Goal: Transaction & Acquisition: Obtain resource

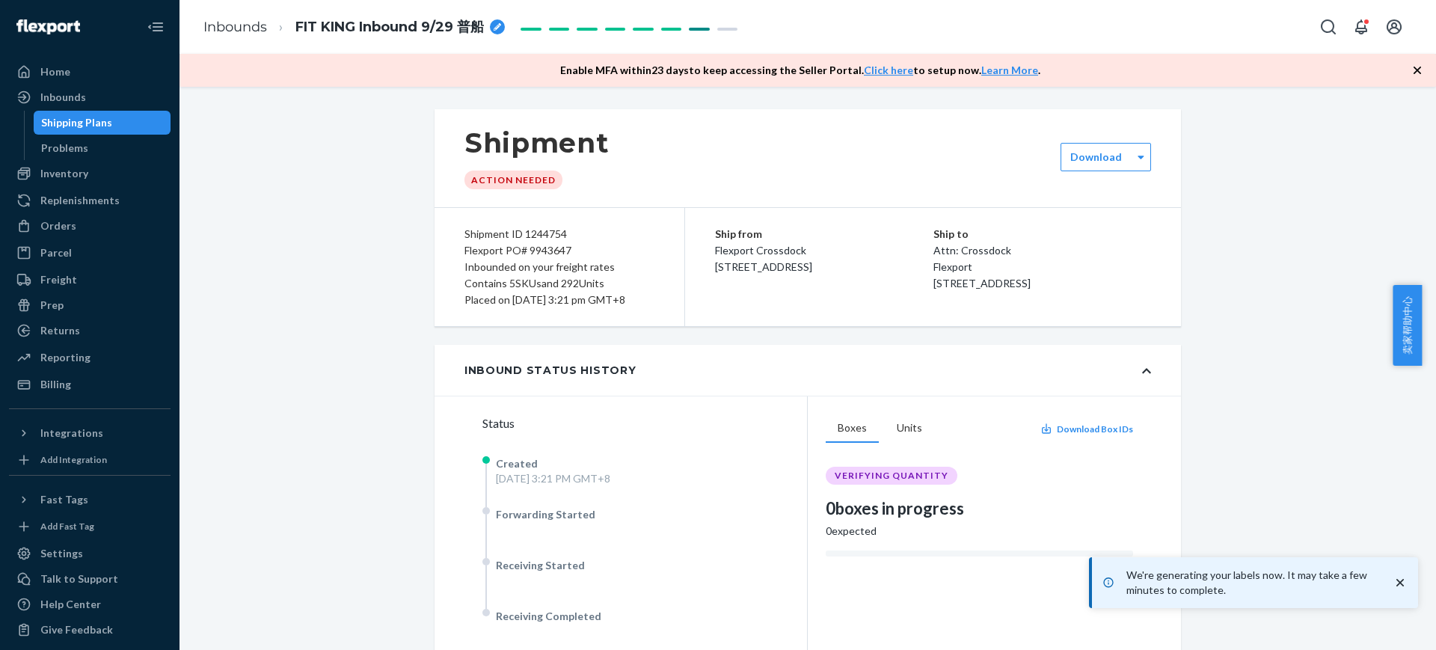
drag, startPoint x: 0, startPoint y: 0, endPoint x: 830, endPoint y: 491, distance: 964.6
click at [145, 120] on div "Shipping Plans" at bounding box center [102, 122] width 135 height 21
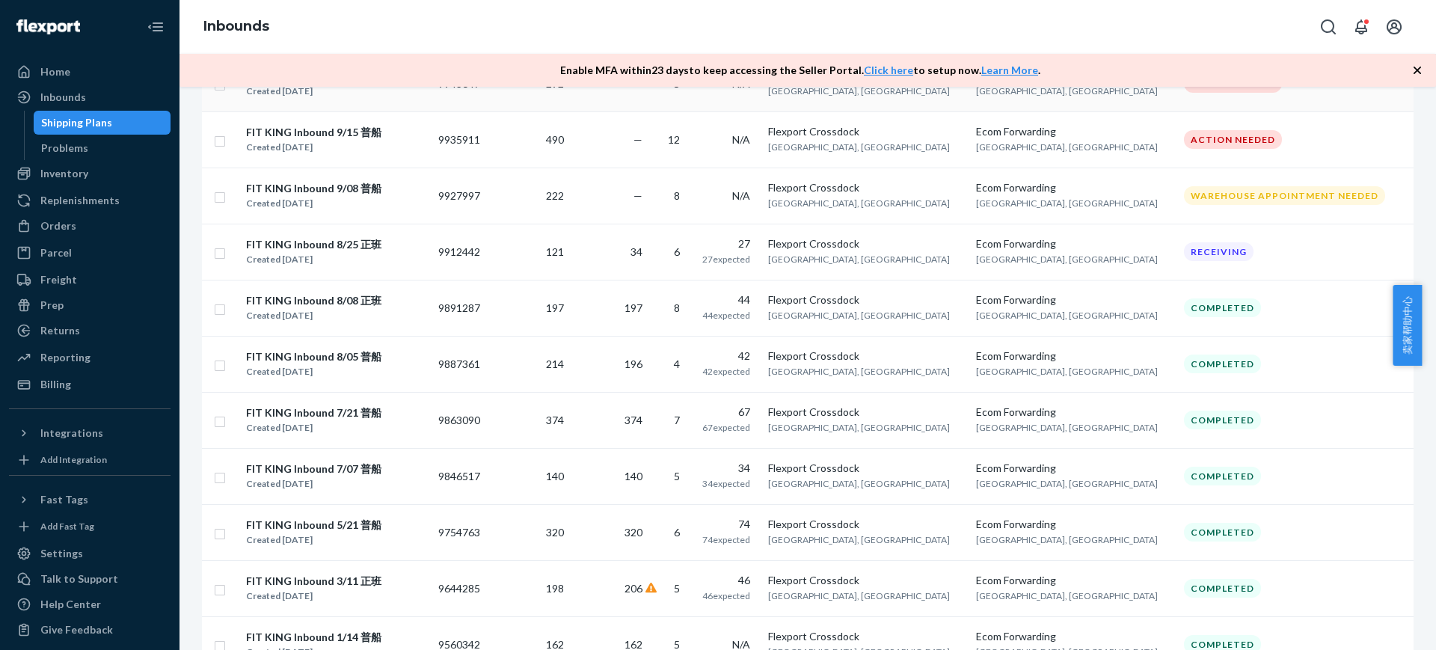
scroll to position [374, 0]
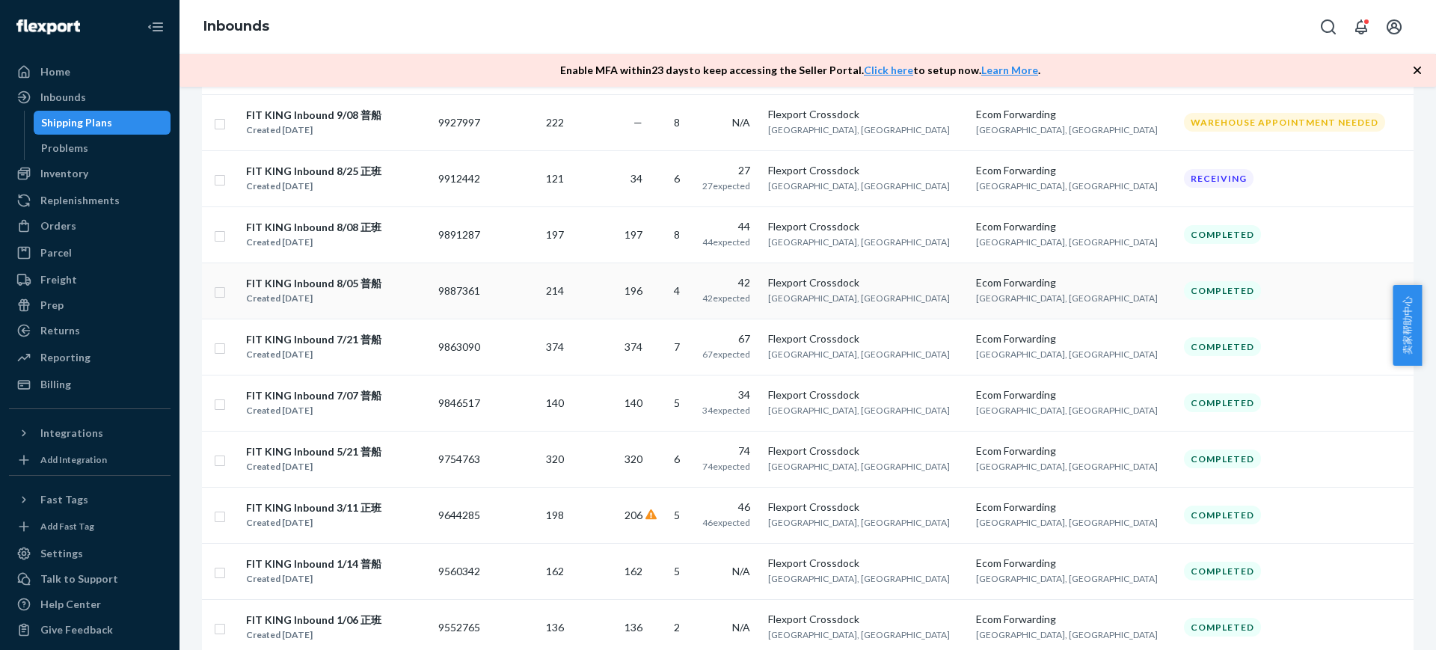
click at [648, 301] on td "196" at bounding box center [609, 290] width 78 height 56
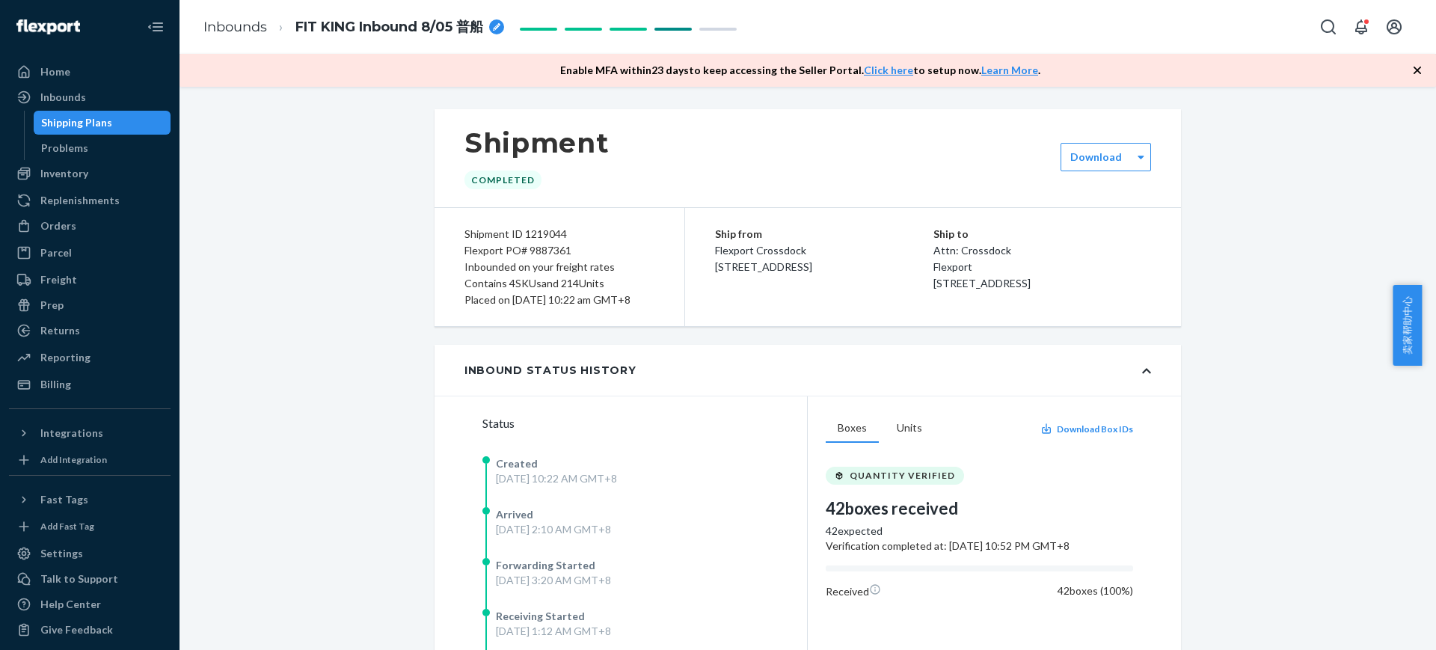
drag, startPoint x: 147, startPoint y: 114, endPoint x: 214, endPoint y: 76, distance: 77.4
click at [146, 115] on div "Shipping Plans" at bounding box center [102, 122] width 135 height 21
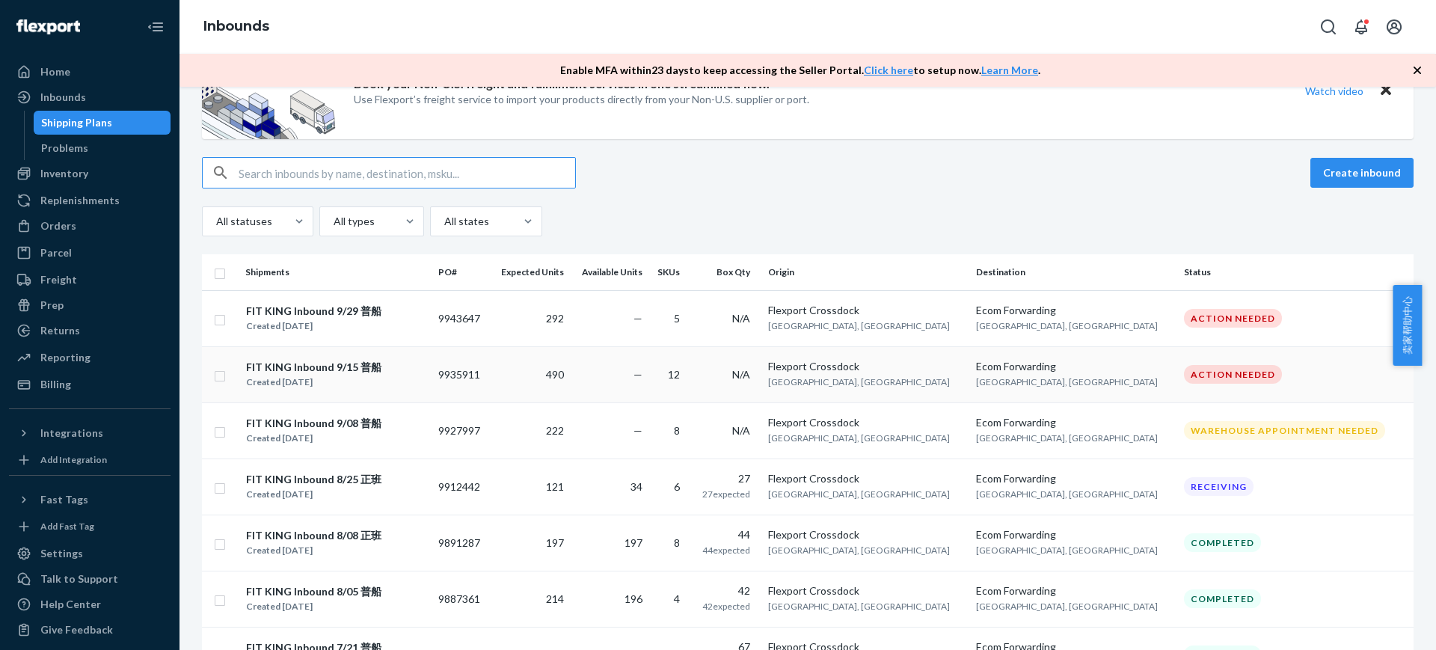
scroll to position [93, 0]
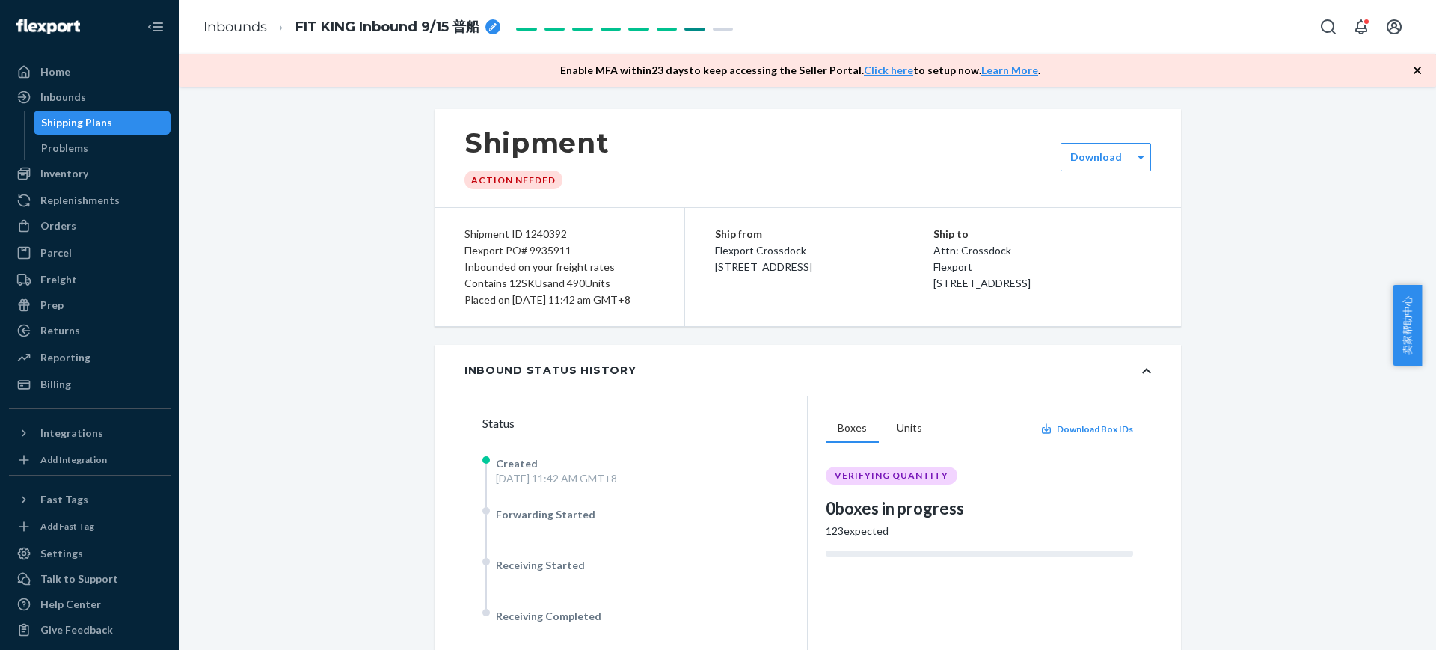
click at [150, 109] on div "Inbounds Shipping Plans Problems" at bounding box center [90, 122] width 162 height 75
click at [151, 119] on div "Shipping Plans" at bounding box center [102, 122] width 135 height 21
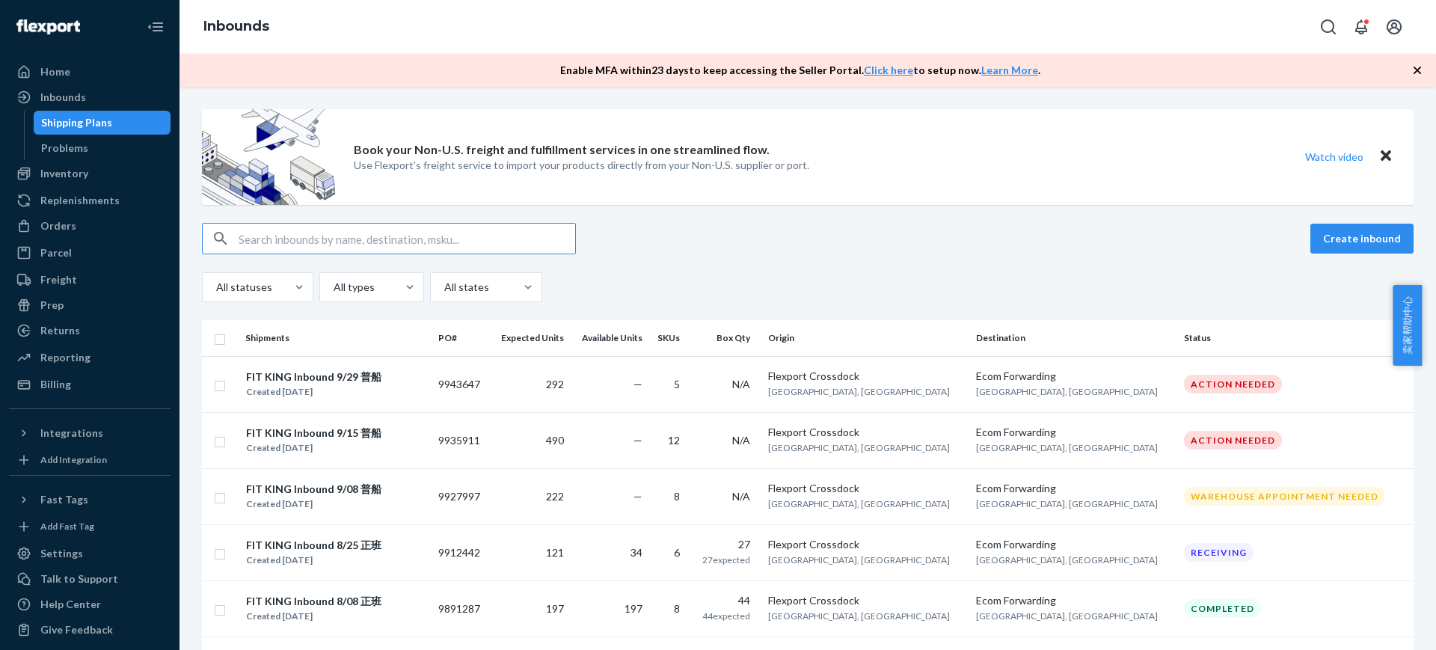
click at [764, 280] on div "All statuses All types All states" at bounding box center [807, 287] width 1211 height 30
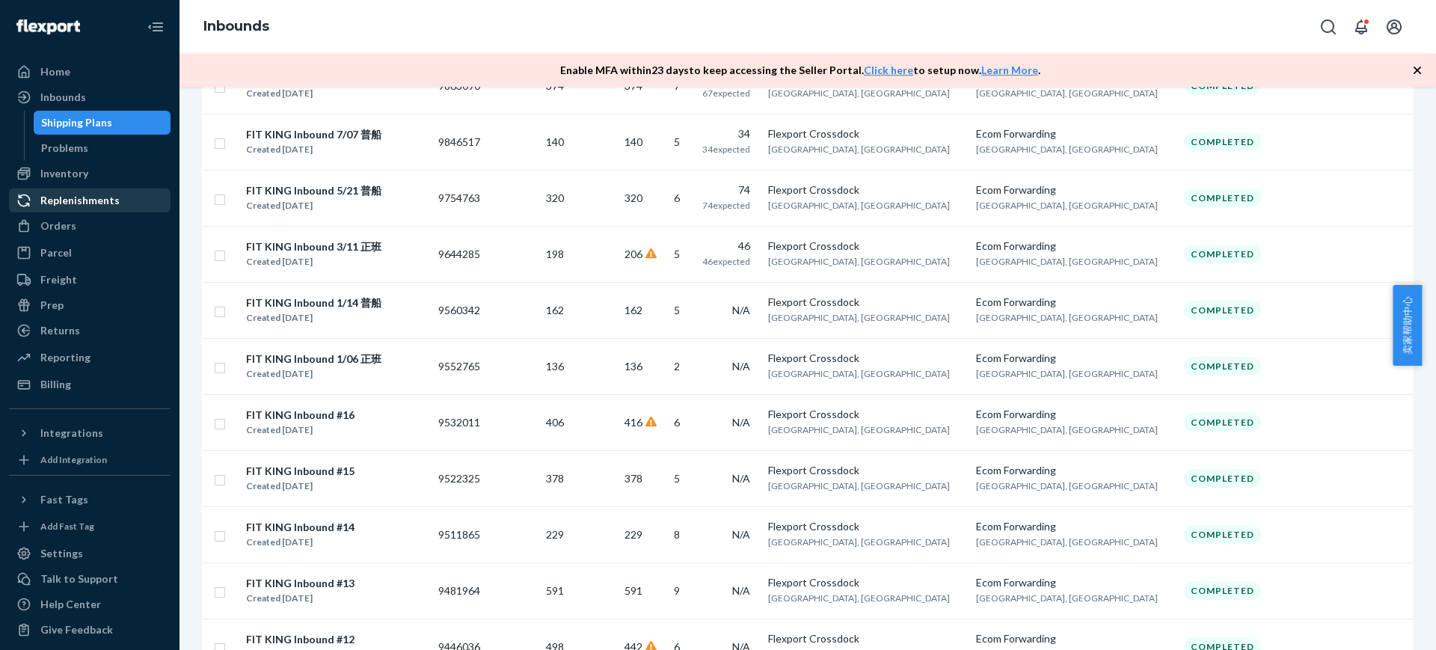
scroll to position [456, 0]
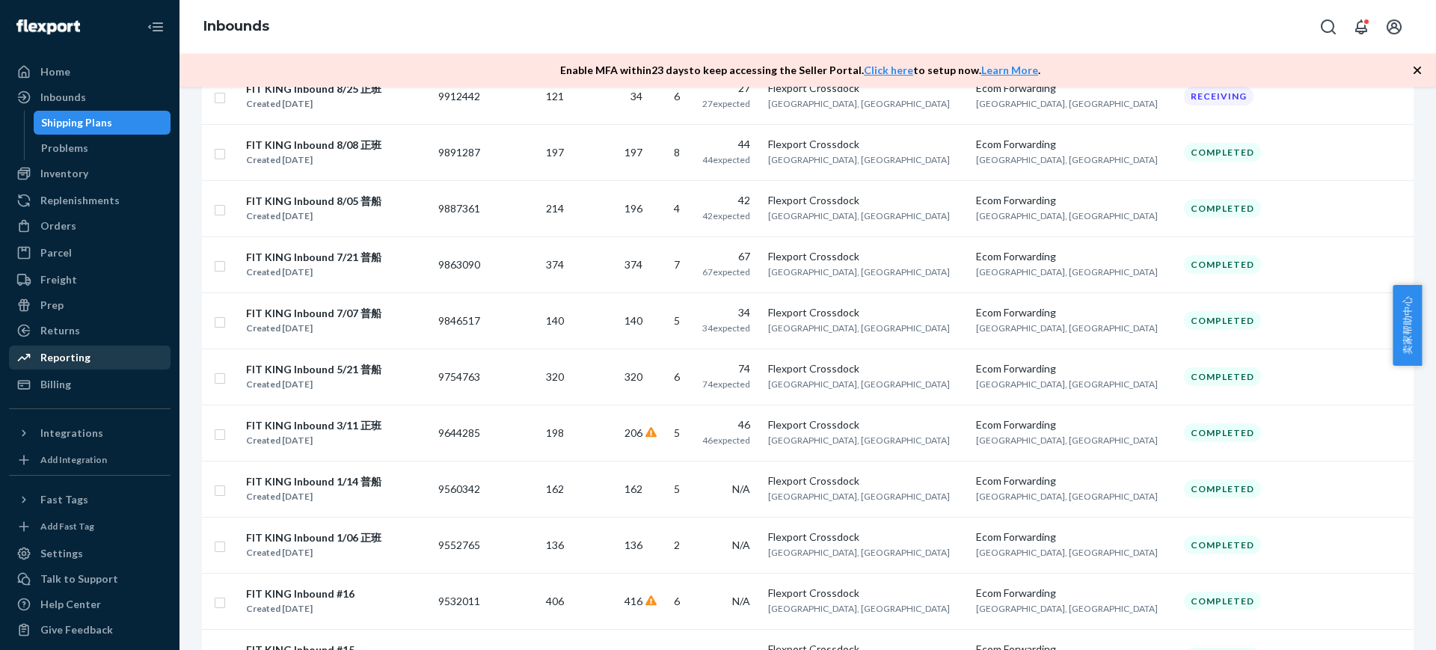
click at [69, 353] on div "Reporting" at bounding box center [65, 357] width 50 height 15
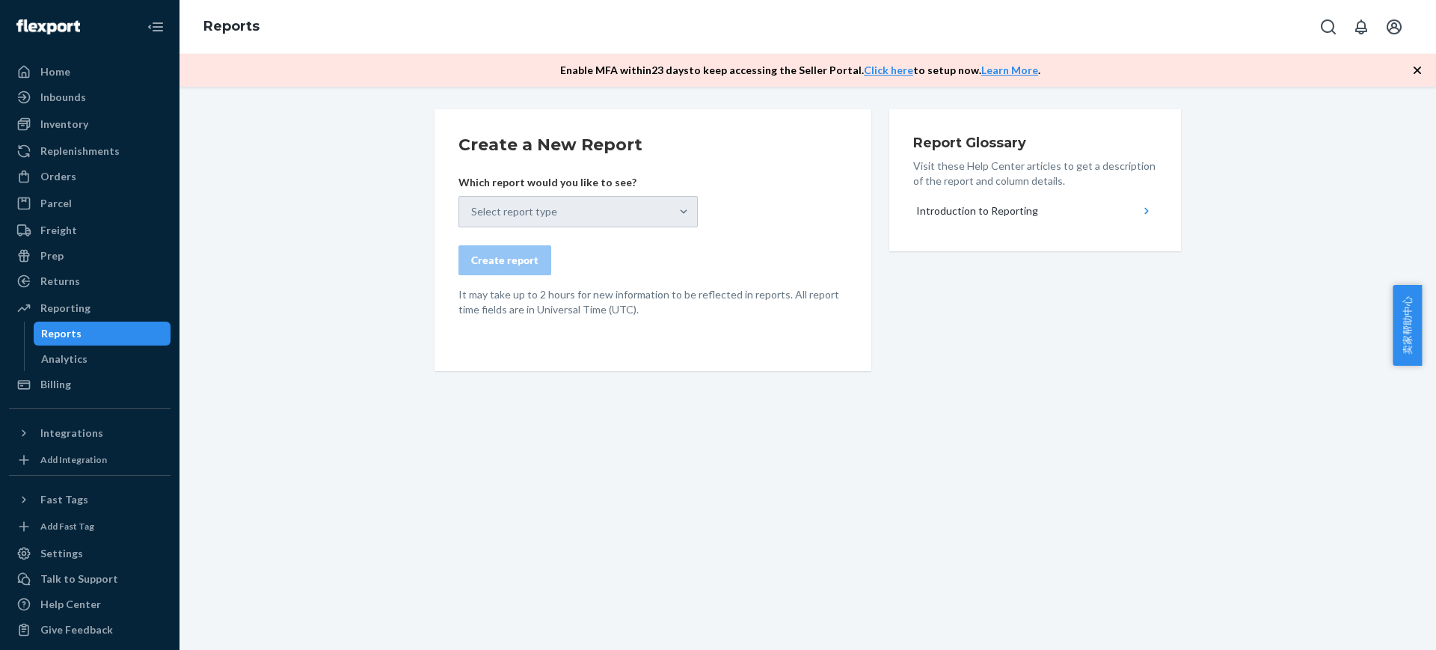
click at [318, 324] on div "Create a New Report Which report would you like to see? Select report type Crea…" at bounding box center [808, 333] width 1234 height 449
click at [642, 210] on div "Select report type" at bounding box center [577, 211] width 239 height 31
click at [827, 426] on div "Create a New Report Which report would you like to see? Select report type Crea…" at bounding box center [808, 333] width 1234 height 449
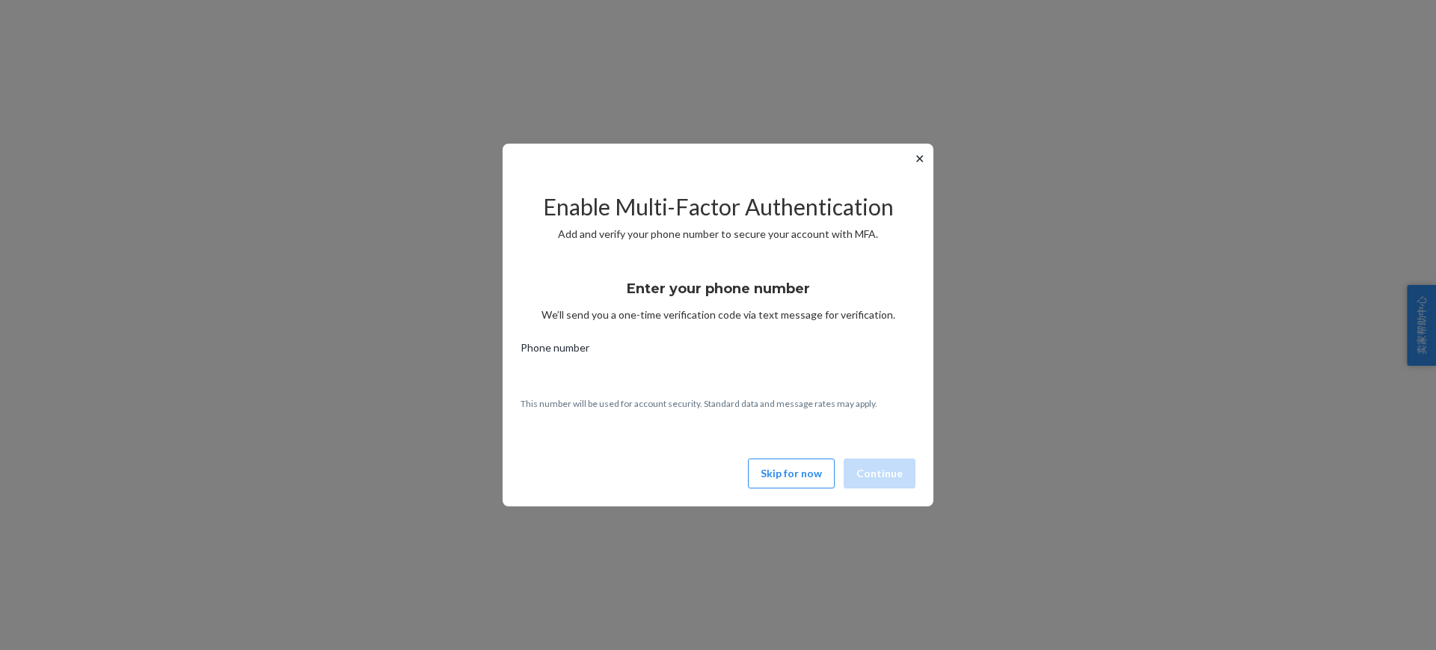
click at [923, 160] on button "✕" at bounding box center [920, 159] width 16 height 18
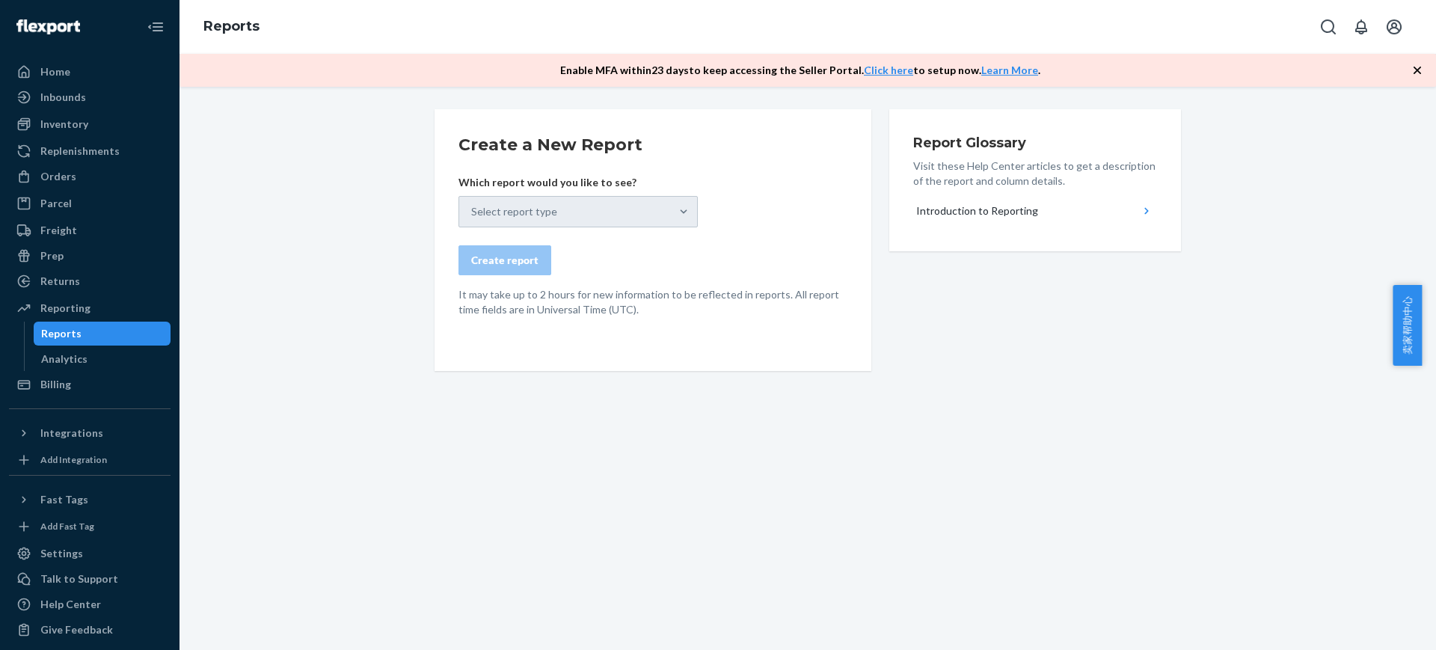
click at [615, 229] on form "Create a New Report Which report would you like to see? Select report type Crea…" at bounding box center [652, 225] width 389 height 184
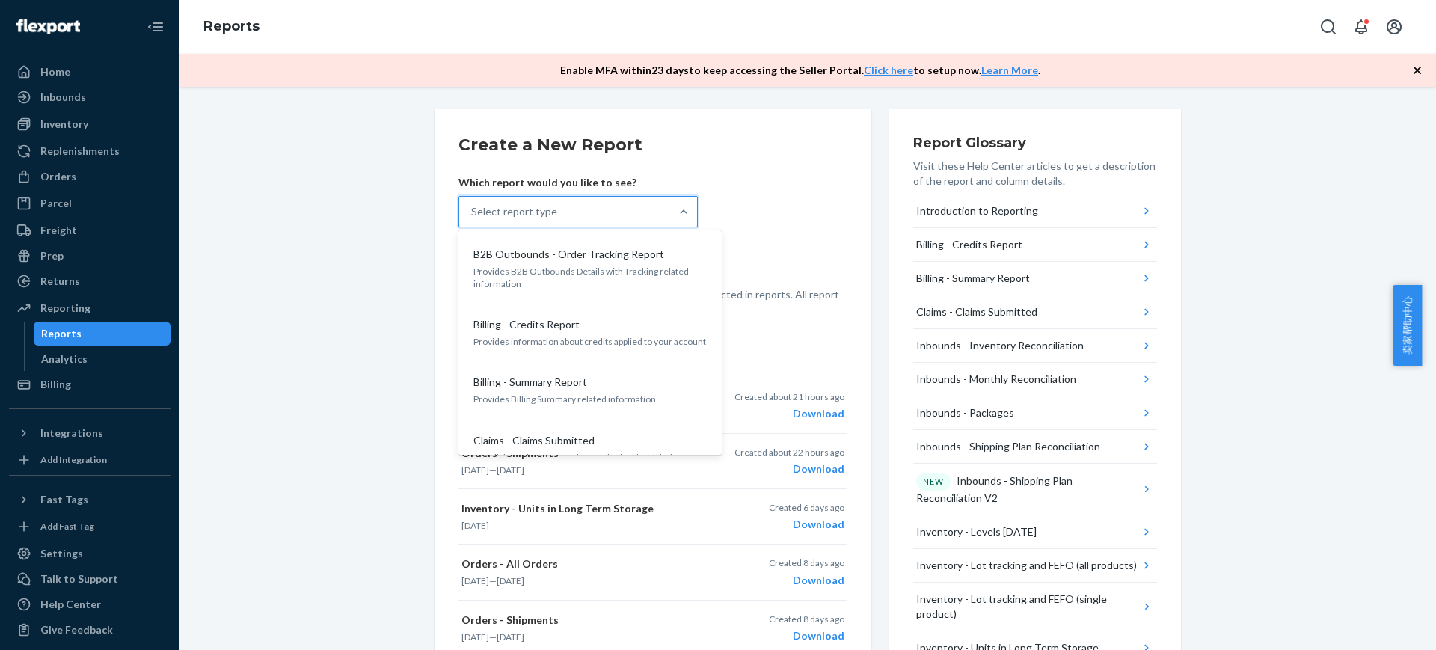
click at [612, 215] on div "Select report type" at bounding box center [564, 212] width 211 height 30
click at [473, 215] on input "option B2B Outbounds - Order Tracking Report focused, 1 of 27. 27 results avail…" at bounding box center [471, 211] width 1 height 15
click at [559, 212] on div "Select report type" at bounding box center [564, 212] width 211 height 30
click at [473, 212] on input "option B2B Outbounds - Order Tracking Report focused, 1 of 27. 27 results avail…" at bounding box center [471, 211] width 1 height 15
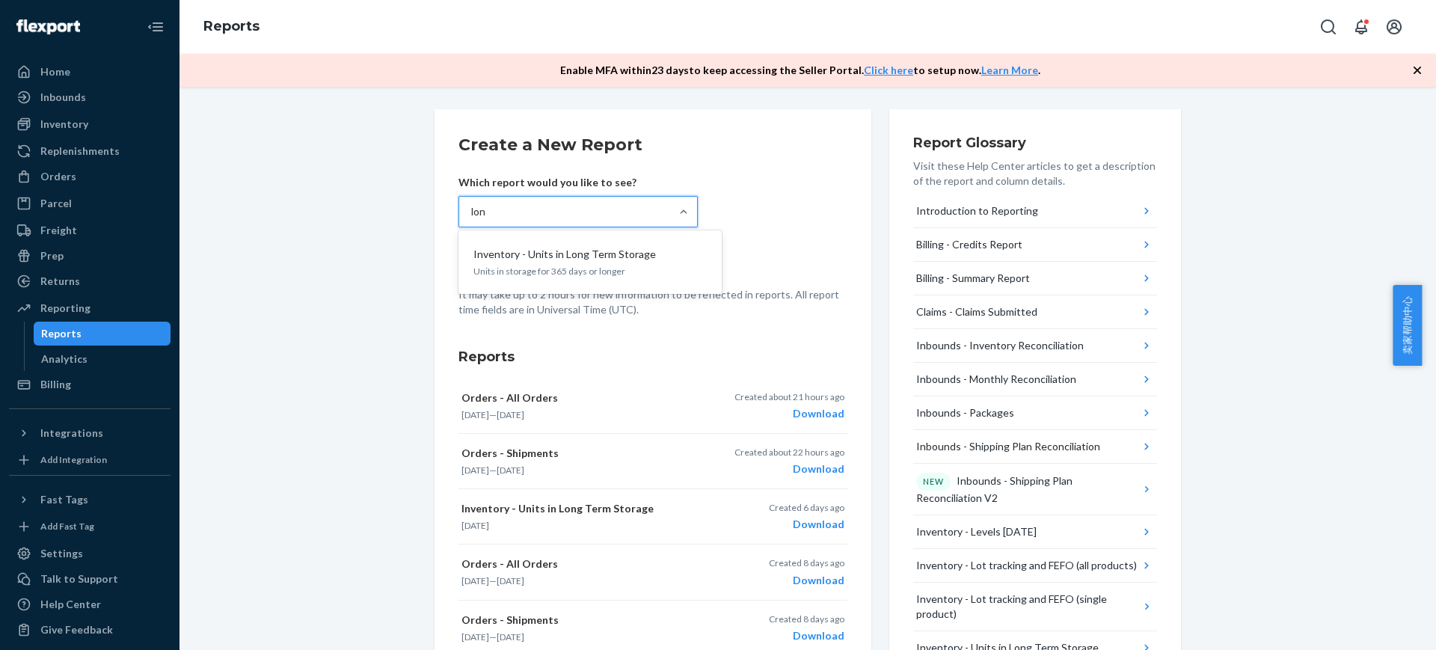
type input "long"
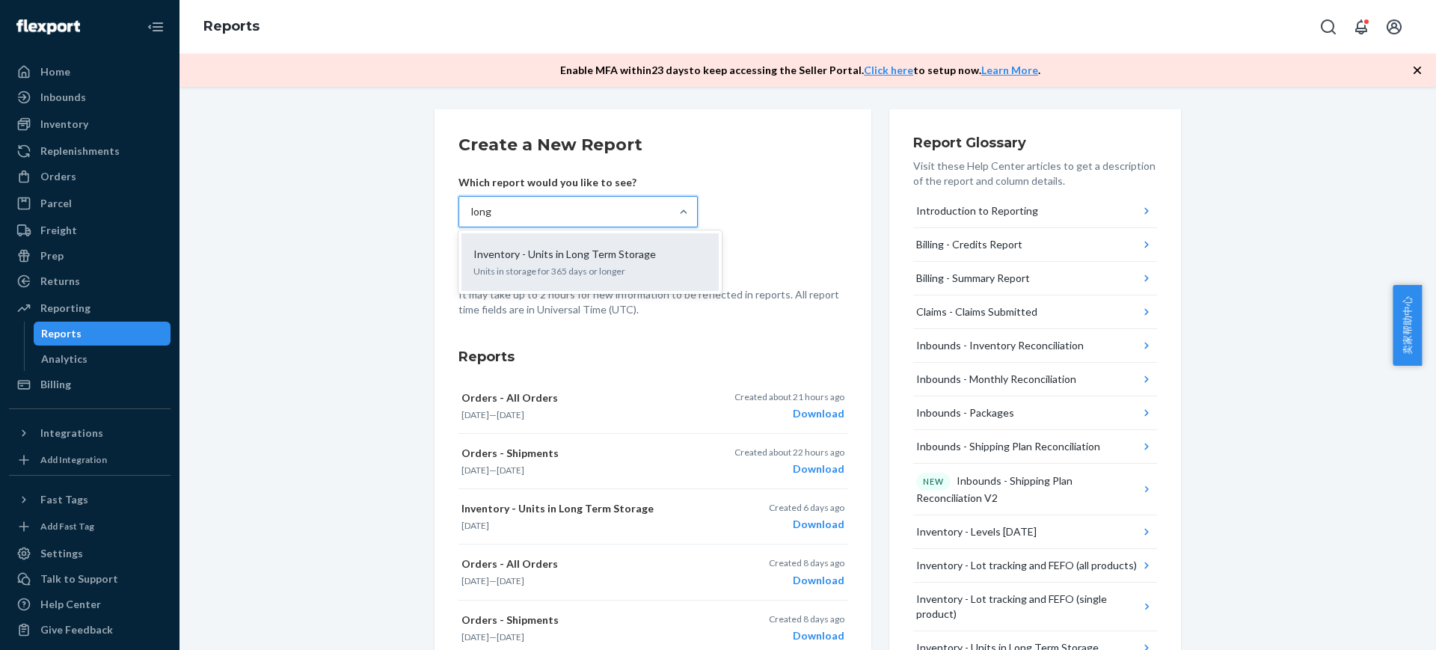
click at [555, 249] on p "Inventory - Units in Long Term Storage" at bounding box center [564, 254] width 182 height 15
click at [492, 219] on input "long" at bounding box center [481, 211] width 21 height 15
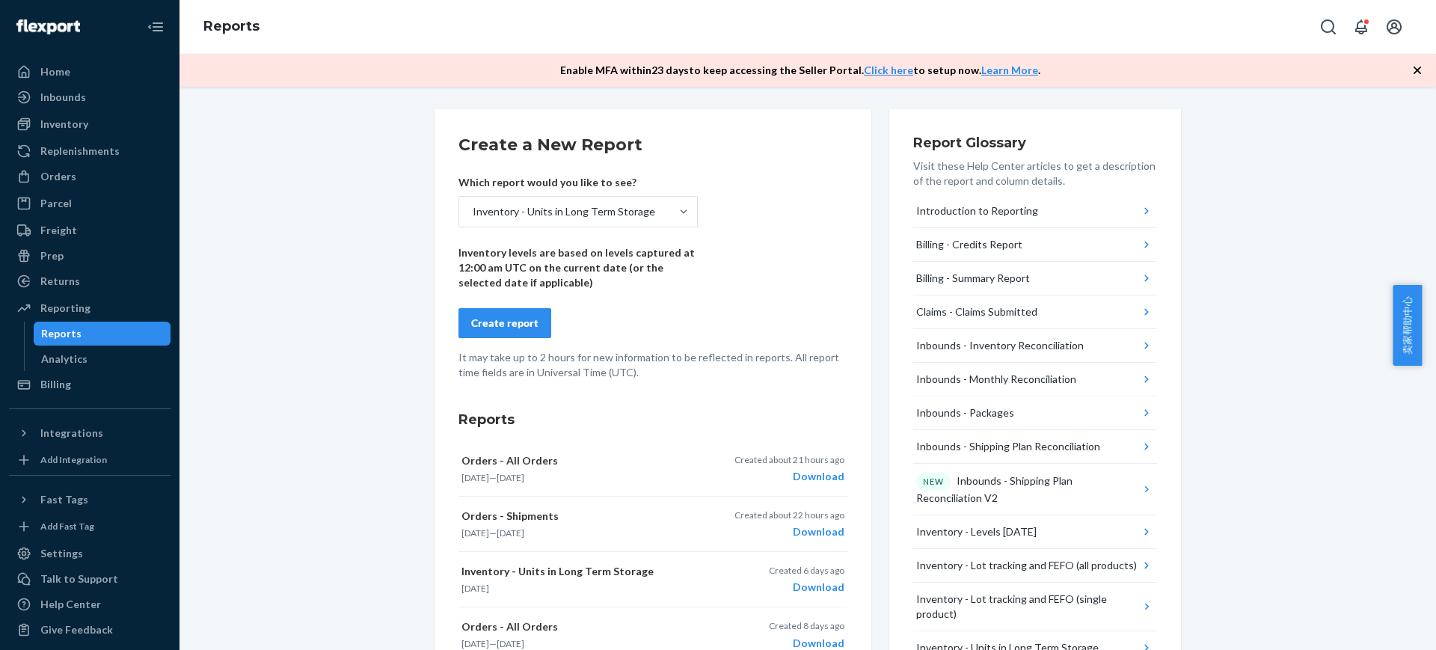
click at [515, 322] on div "Create report" at bounding box center [504, 323] width 67 height 15
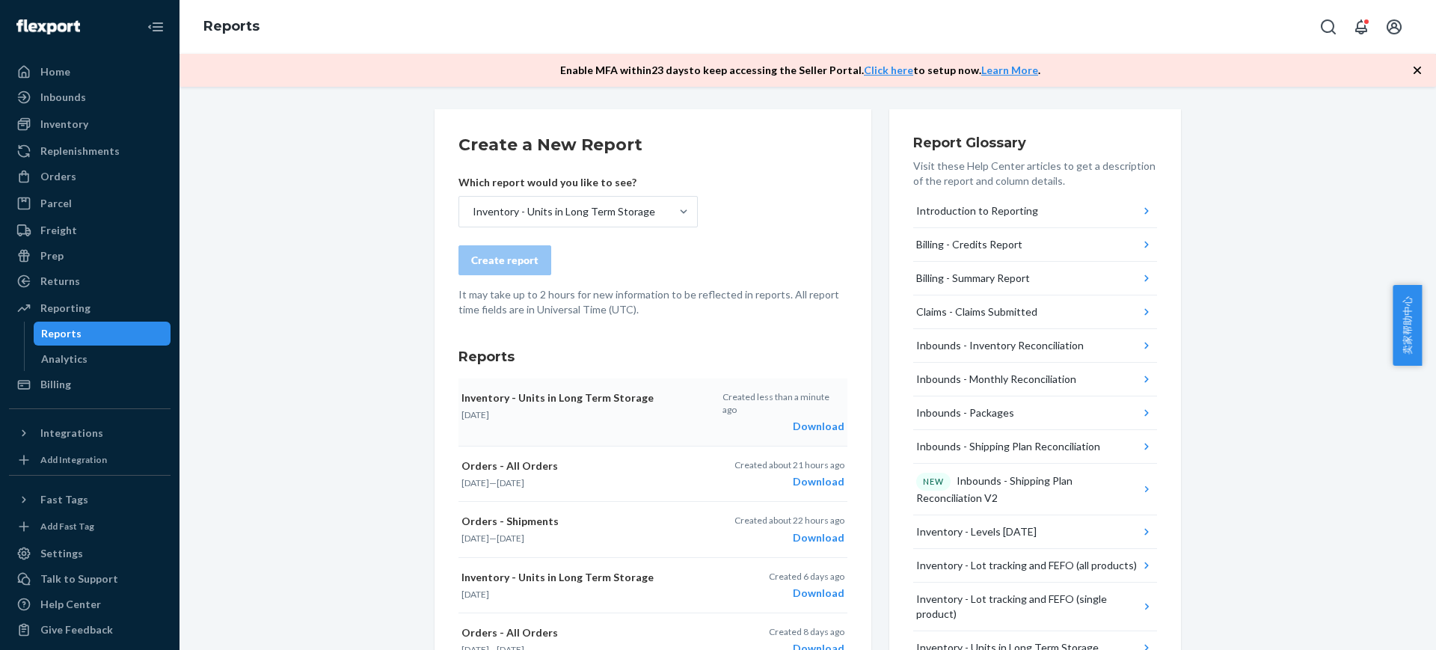
click at [817, 419] on div "Download" at bounding box center [783, 426] width 122 height 15
